Goal: Book appointment/travel/reservation

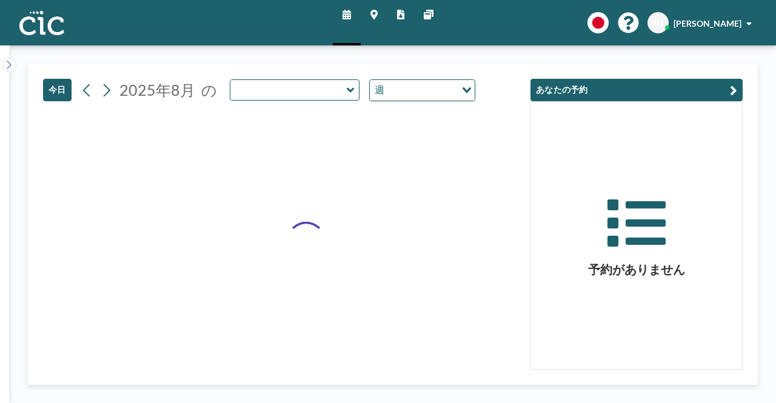
type input "Hitsuji"
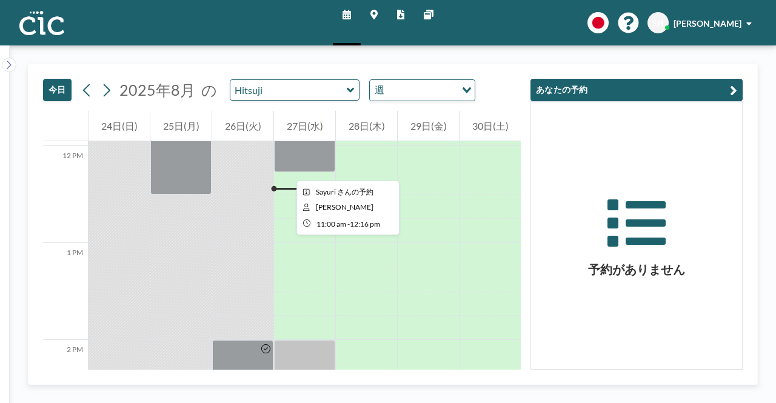
scroll to position [1165, 0]
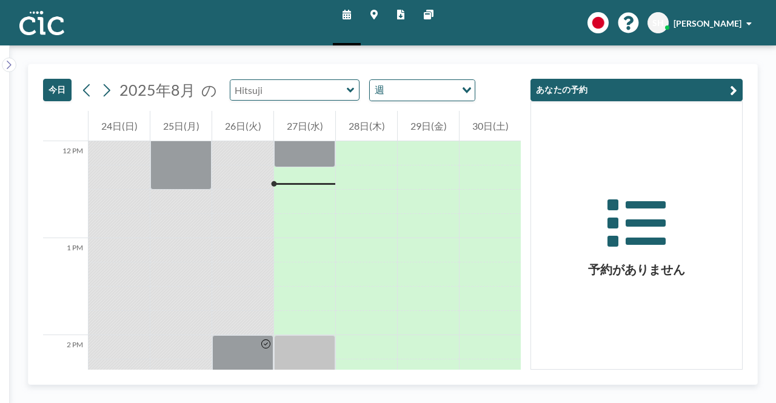
click at [302, 89] on input "text" at bounding box center [289, 90] width 116 height 20
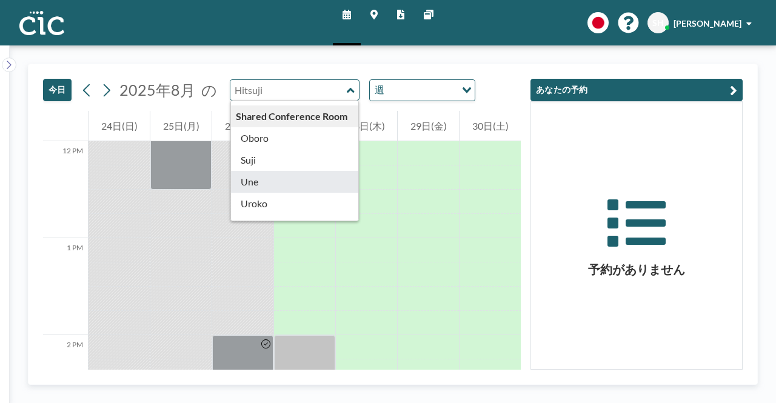
scroll to position [672, 0]
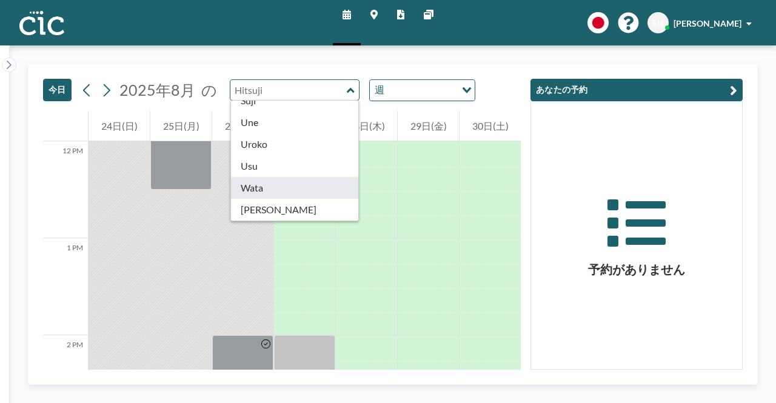
type input "Wata"
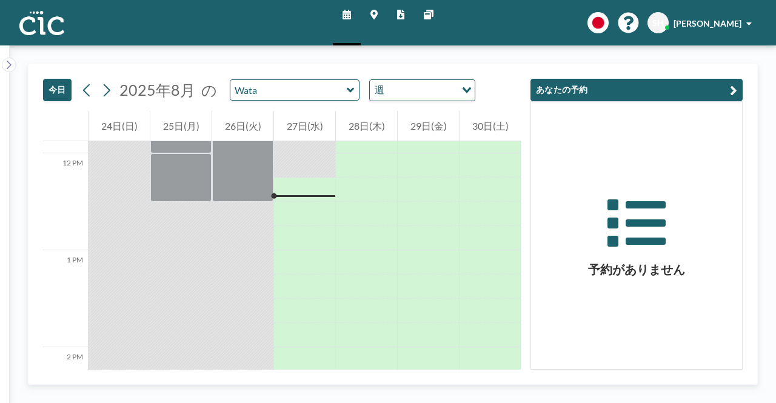
scroll to position [1165, 0]
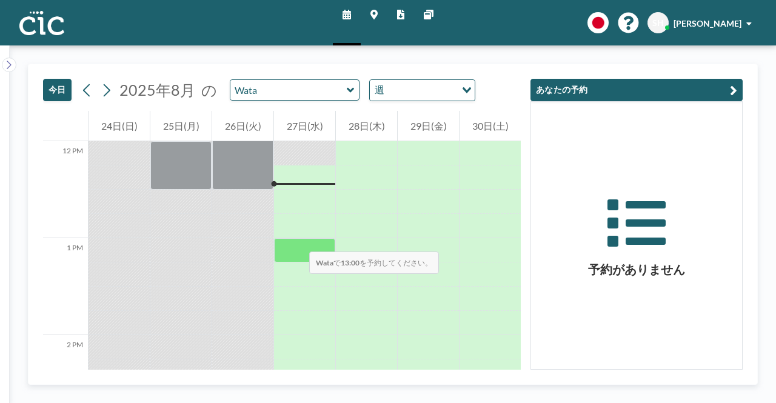
click at [297, 240] on div at bounding box center [304, 250] width 61 height 24
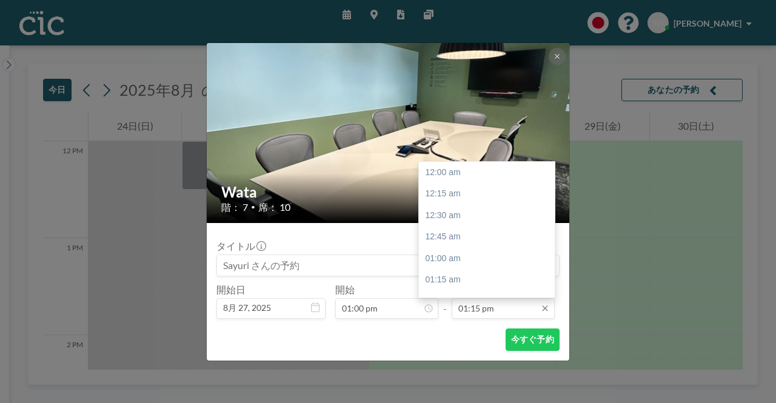
scroll to position [1144, 0]
click at [498, 312] on input "01:15 pm" at bounding box center [503, 308] width 103 height 21
click at [456, 243] on div "02:00 pm" at bounding box center [490, 238] width 142 height 22
type input "02:00 pm"
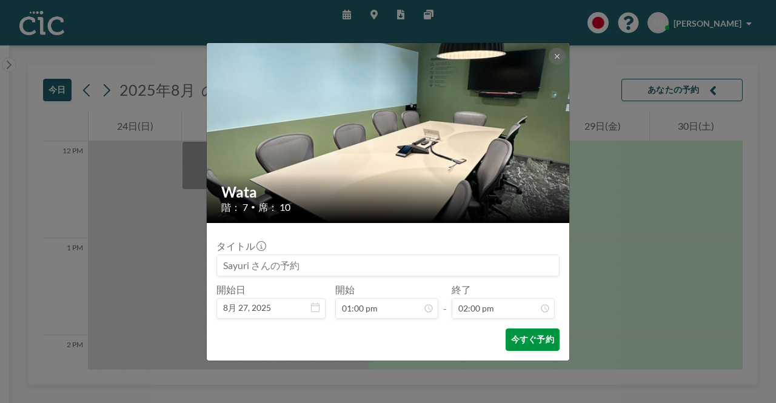
click at [522, 343] on button "今すぐ予約" at bounding box center [533, 340] width 54 height 22
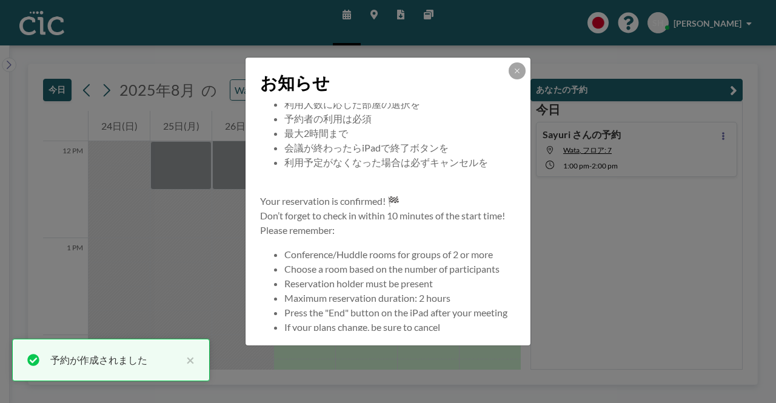
scroll to position [116, 0]
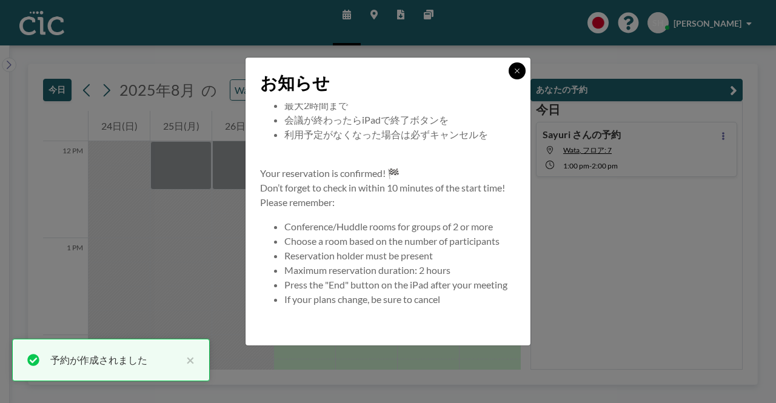
click at [523, 72] on button at bounding box center [517, 70] width 17 height 17
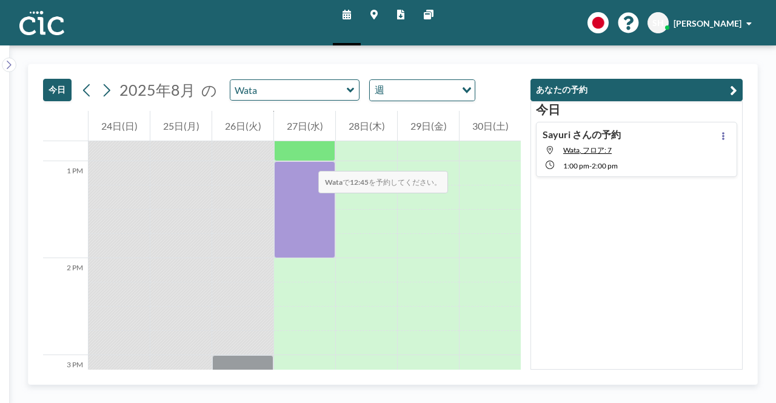
scroll to position [1225, 0]
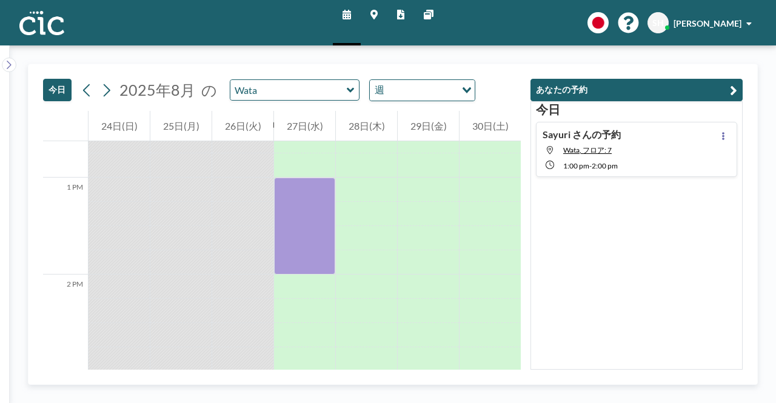
drag, startPoint x: 662, startPoint y: 164, endPoint x: 662, endPoint y: 187, distance: 23.1
drag, startPoint x: 662, startPoint y: 187, endPoint x: 709, endPoint y: 228, distance: 61.9
click at [709, 232] on div "[DATE] Sayuri さんの予約 [PERSON_NAME], フロア: 7 1:00 PM - 2:00 PM" at bounding box center [637, 235] width 212 height 269
click at [721, 134] on icon at bounding box center [723, 136] width 5 height 8
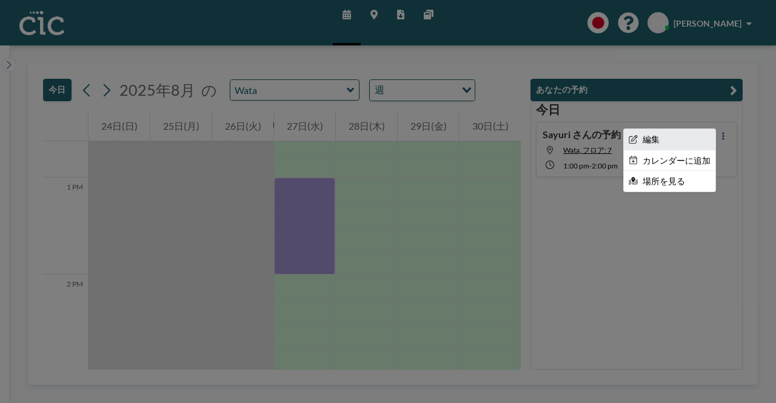
click at [656, 136] on li "編集" at bounding box center [670, 139] width 92 height 21
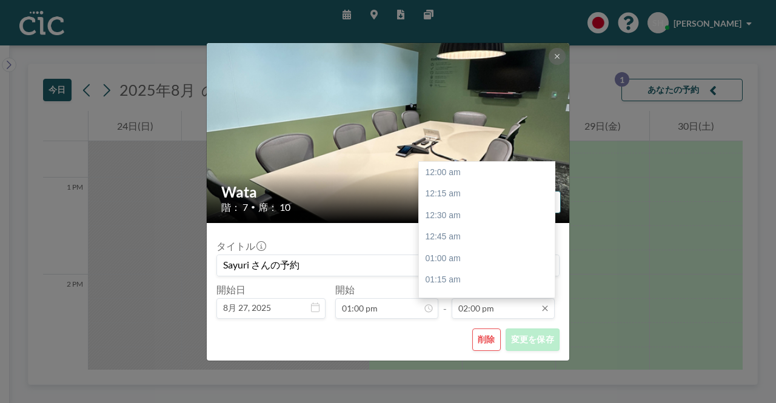
scroll to position [1209, 0]
click at [518, 310] on input "02:00 pm" at bounding box center [503, 308] width 103 height 21
click at [458, 263] on div "03:00 pm" at bounding box center [490, 259] width 142 height 22
type input "03:00 pm"
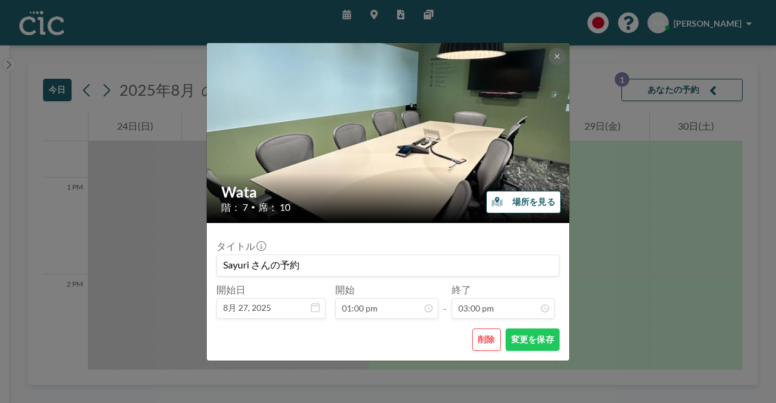
scroll to position [1296, 0]
click at [529, 342] on button "変更を保存" at bounding box center [533, 340] width 54 height 22
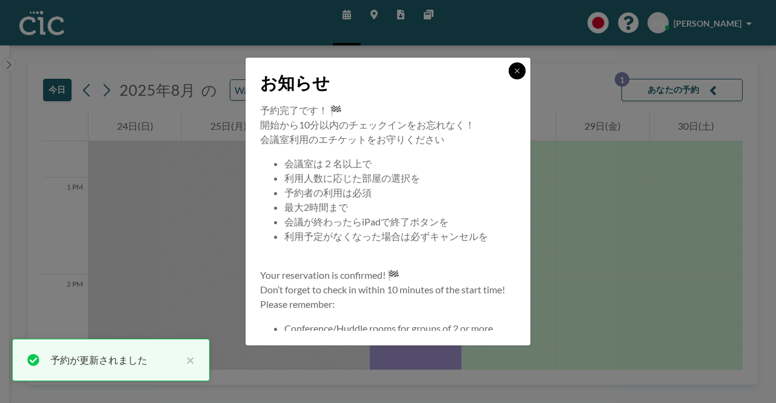
click at [515, 64] on button at bounding box center [517, 70] width 17 height 17
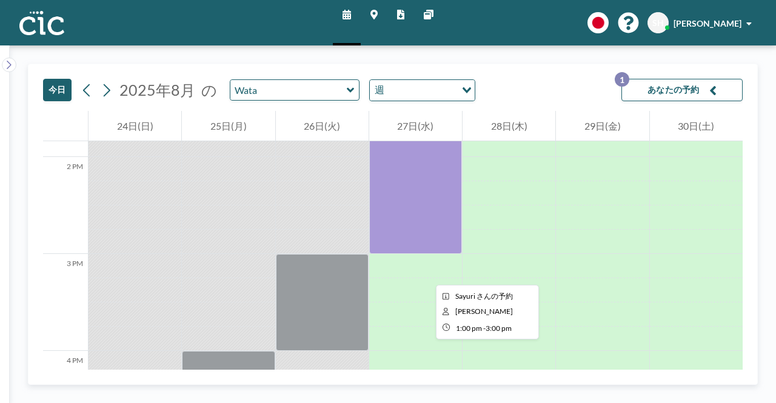
scroll to position [1347, 0]
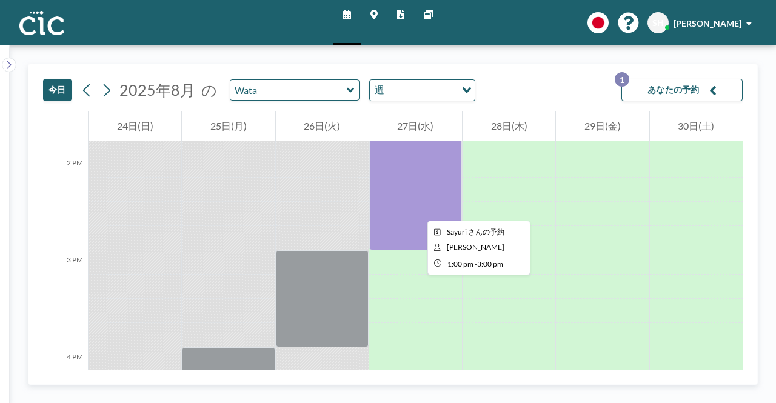
click at [418, 204] on div at bounding box center [415, 153] width 93 height 194
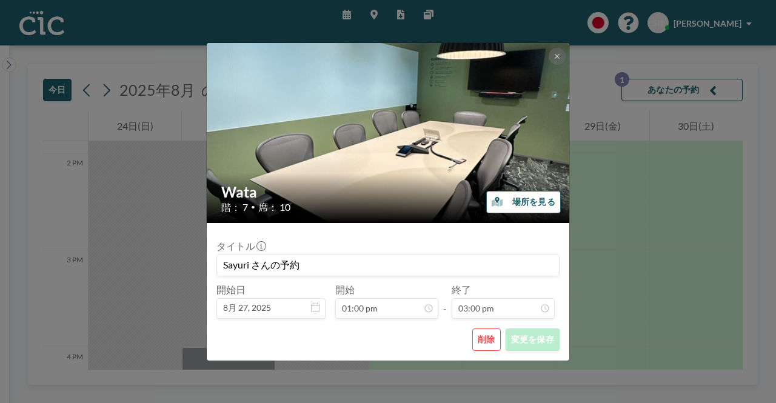
click at [522, 197] on button "場所を見る" at bounding box center [523, 202] width 75 height 22
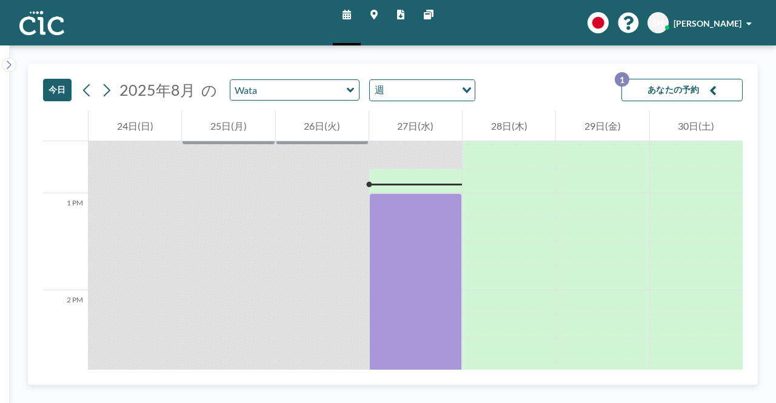
scroll to position [1213, 0]
